Goal: Transaction & Acquisition: Book appointment/travel/reservation

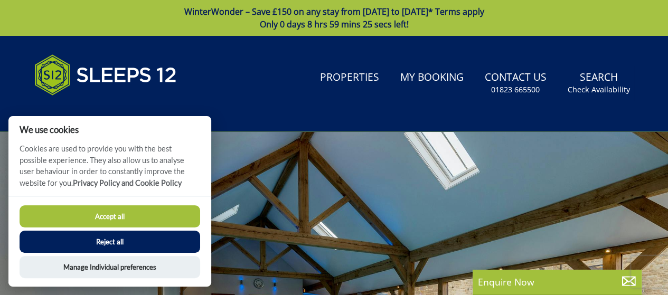
click at [109, 221] on button "Accept all" at bounding box center [110, 217] width 181 height 22
checkbox input "true"
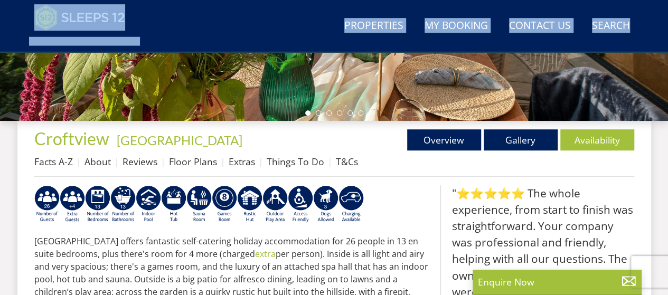
scroll to position [335, 0]
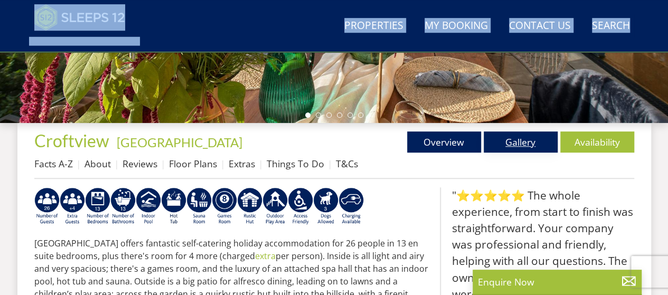
click at [534, 136] on link "Gallery" at bounding box center [521, 142] width 74 height 21
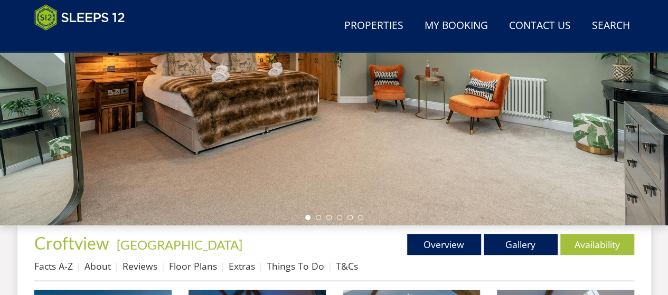
scroll to position [169, 0]
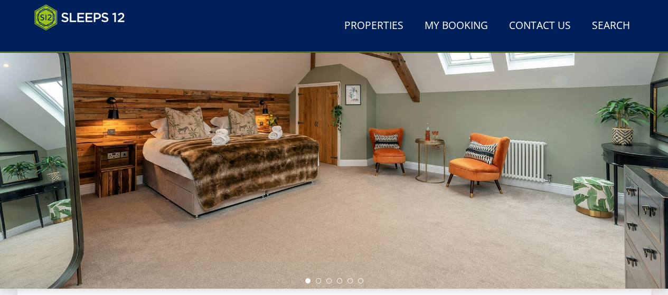
drag, startPoint x: 336, startPoint y: 271, endPoint x: 676, endPoint y: 96, distance: 382.2
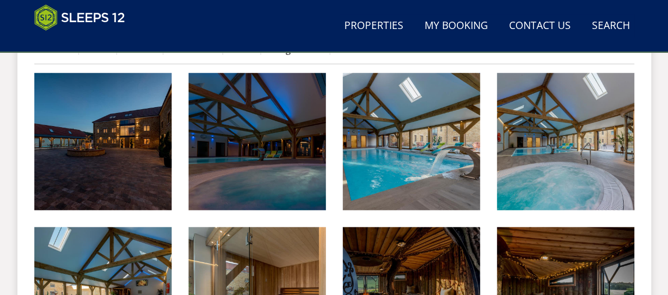
scroll to position [413, 0]
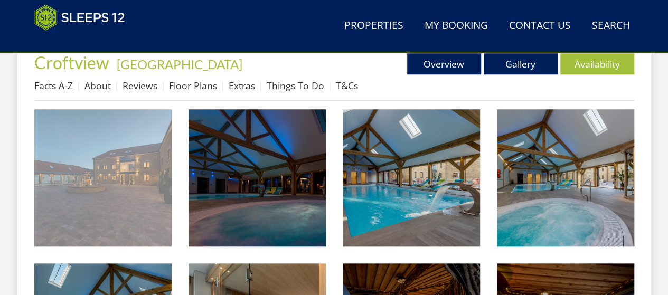
click at [151, 155] on img at bounding box center [102, 177] width 137 height 137
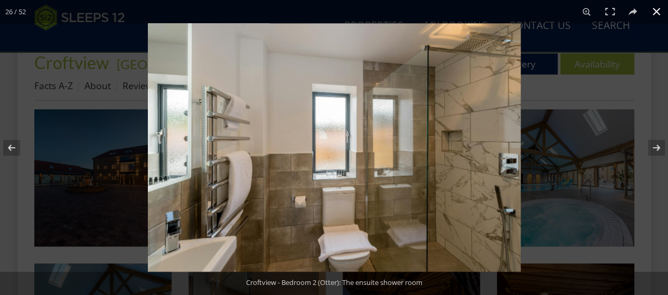
click at [4, 34] on div at bounding box center [334, 147] width 668 height 295
